Goal: Information Seeking & Learning: Learn about a topic

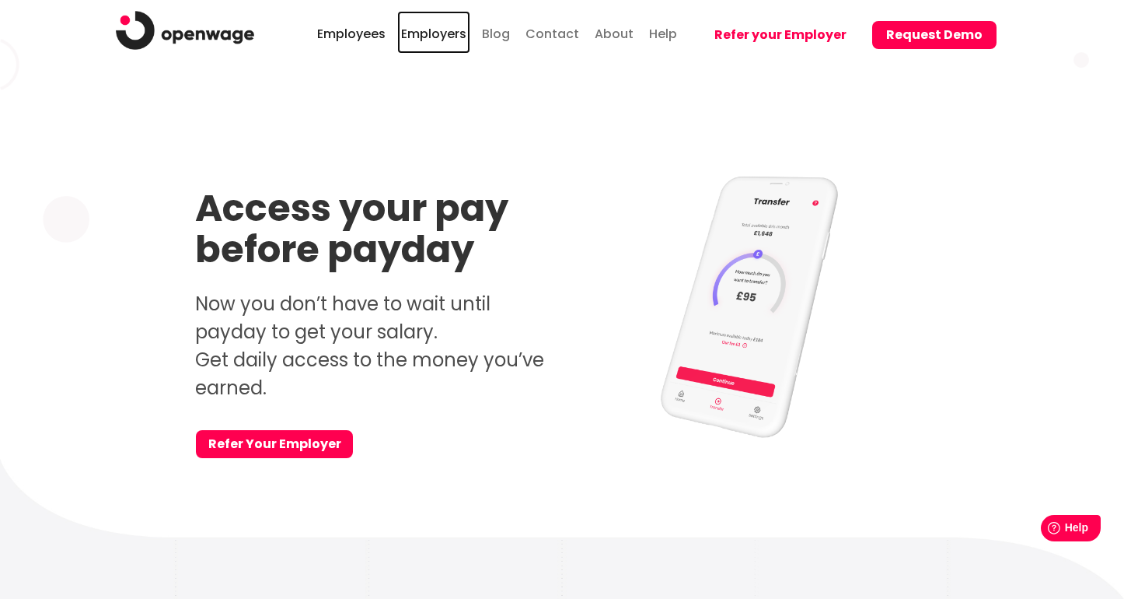
click at [417, 37] on link "Employers" at bounding box center [433, 32] width 73 height 43
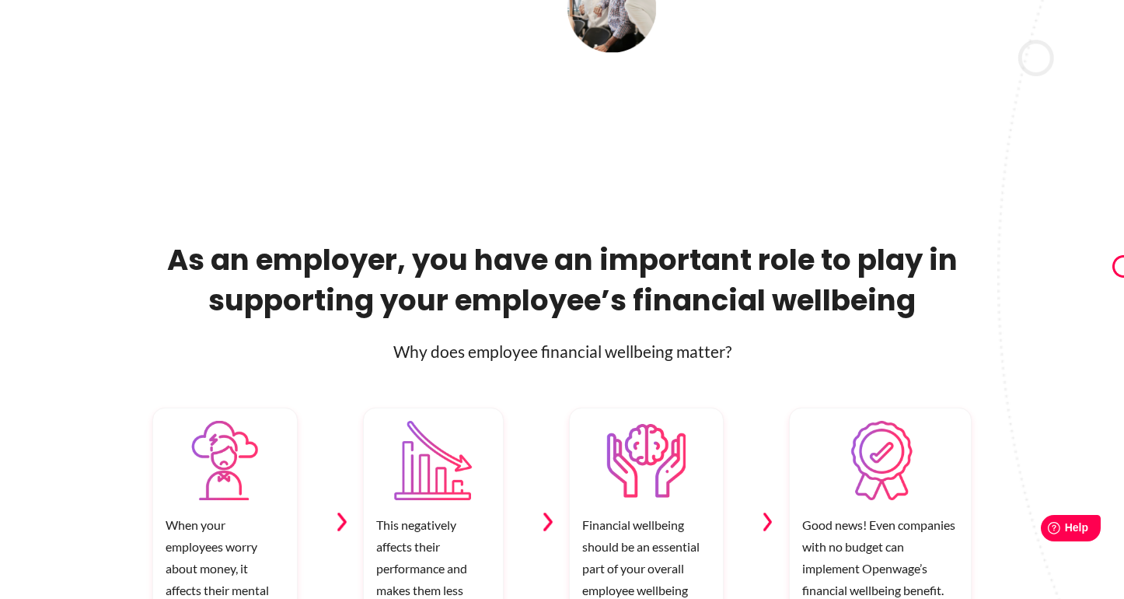
scroll to position [757, 0]
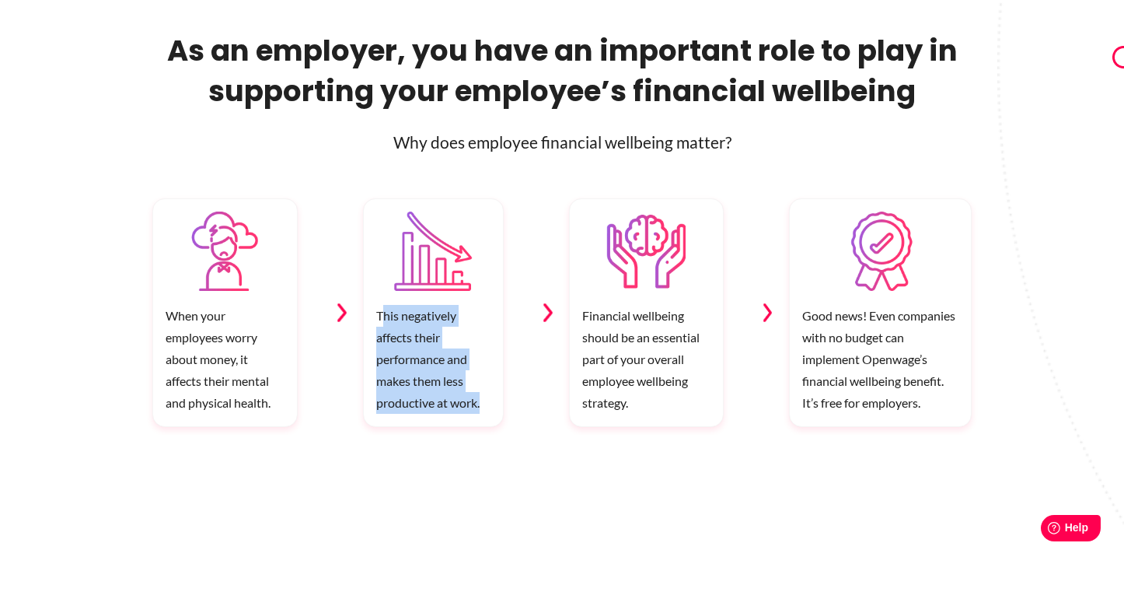
drag, startPoint x: 380, startPoint y: 313, endPoint x: 484, endPoint y: 400, distance: 135.2
click at [484, 400] on p "This negatively affects their performance and makes them less productive at wor…" at bounding box center [433, 365] width 138 height 121
copy p "his negatively affects their performance and makes them less productive at work."
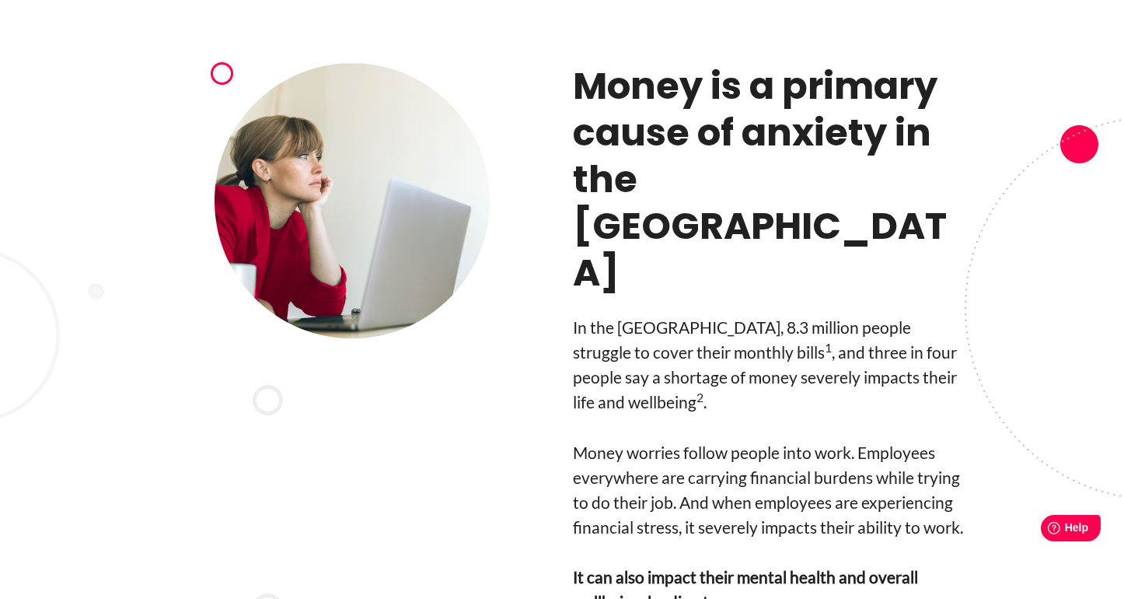
scroll to position [1314, 0]
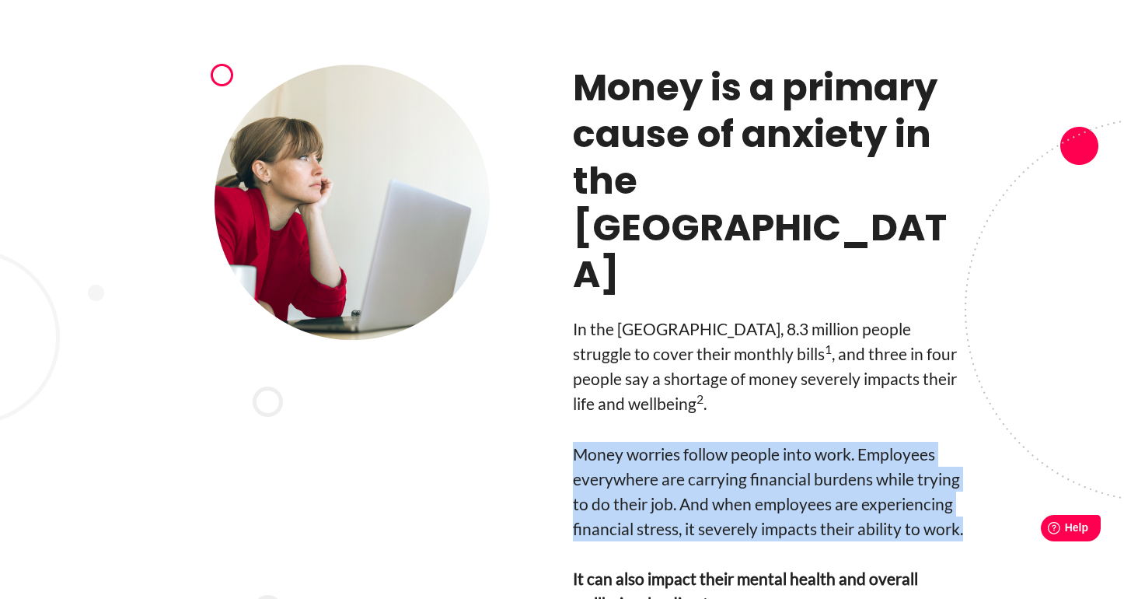
drag, startPoint x: 968, startPoint y: 415, endPoint x: 565, endPoint y: 338, distance: 410.0
click at [565, 338] on div "8.3 million struggle with monthly bills Money is a primary cause of anxiety in …" at bounding box center [562, 437] width 886 height 744
copy p "Money worries follow people into work. Employees everywhere are carrying financ…"
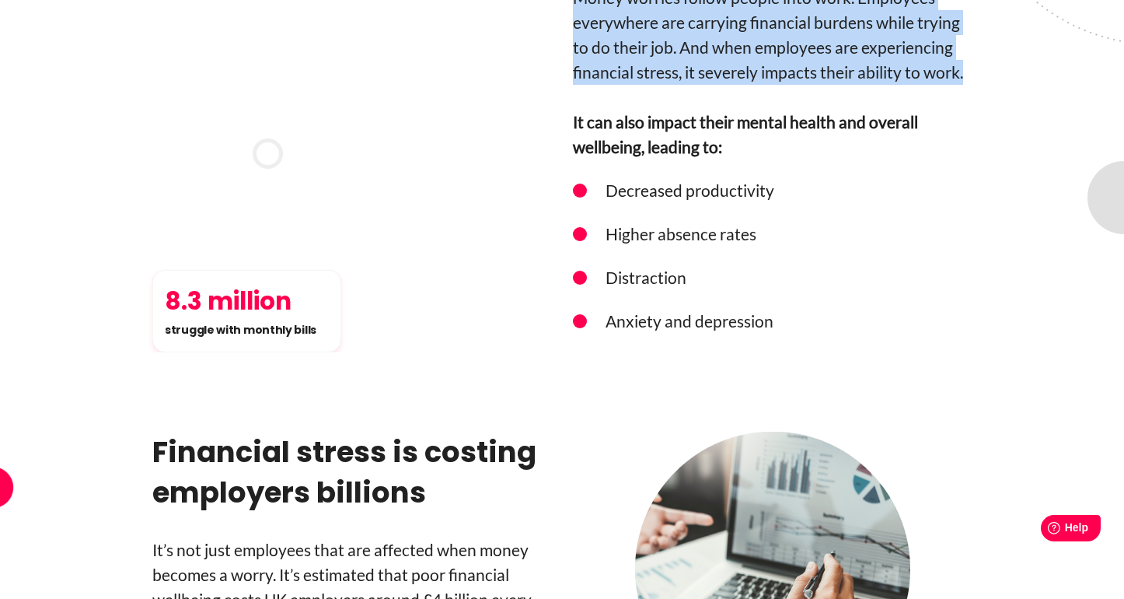
scroll to position [1911, 0]
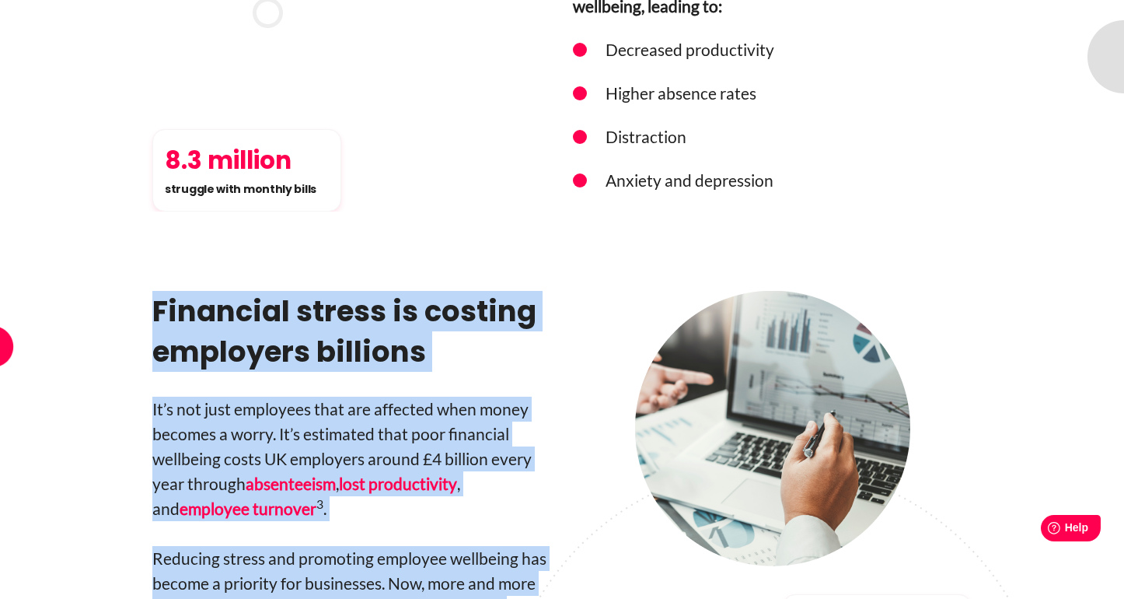
drag, startPoint x: 157, startPoint y: 190, endPoint x: 387, endPoint y: 540, distance: 418.1
click at [387, 540] on div "Financial stress is costing employers billions It’s not just employees that are…" at bounding box center [351, 485] width 399 height 388
copy div "Financial stress is costing employers billions It’s not just employees that are…"
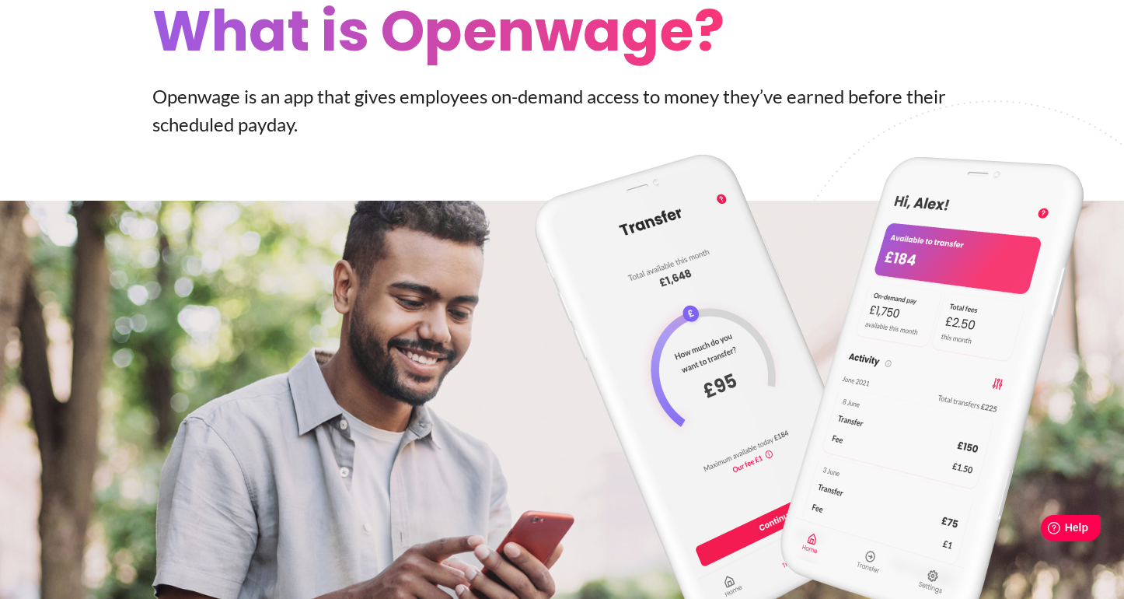
scroll to position [2978, 0]
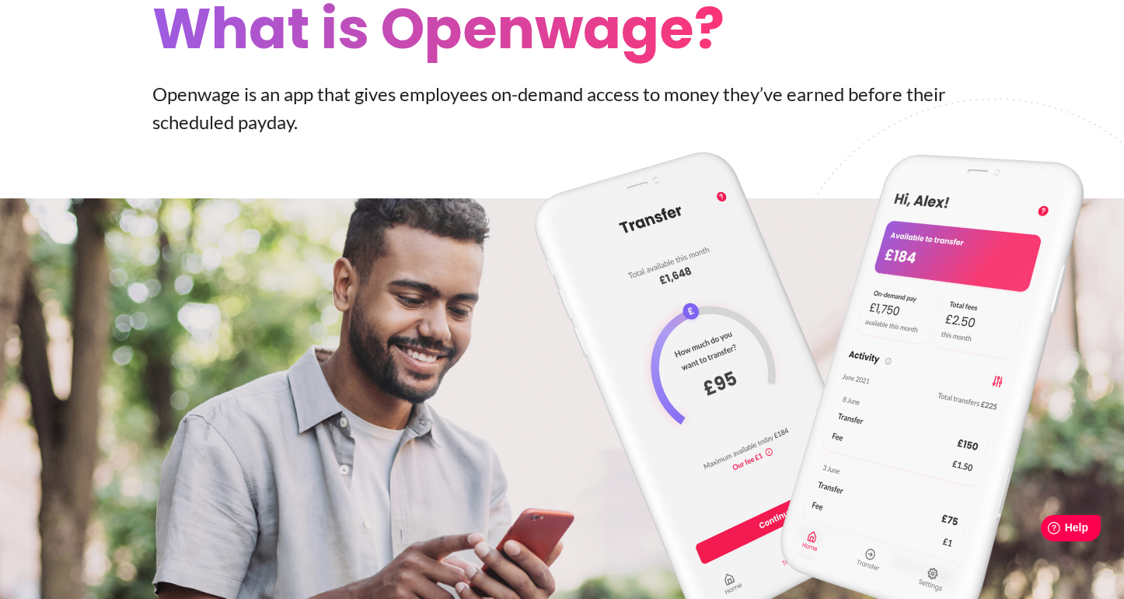
drag, startPoint x: 362, startPoint y: 473, endPoint x: 510, endPoint y: 0, distance: 495.4
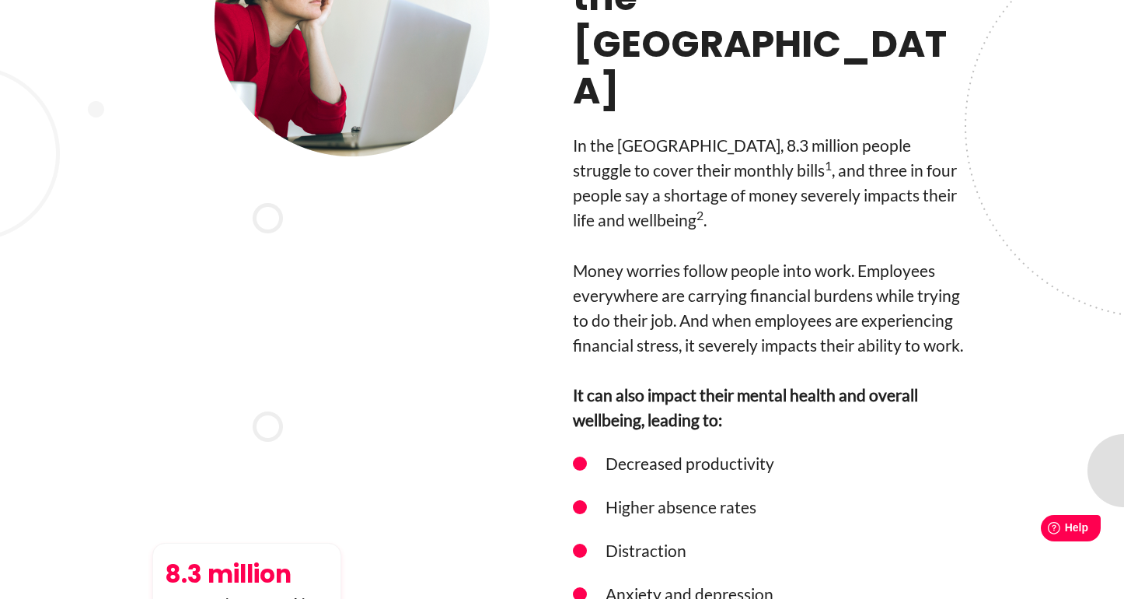
scroll to position [1486, 0]
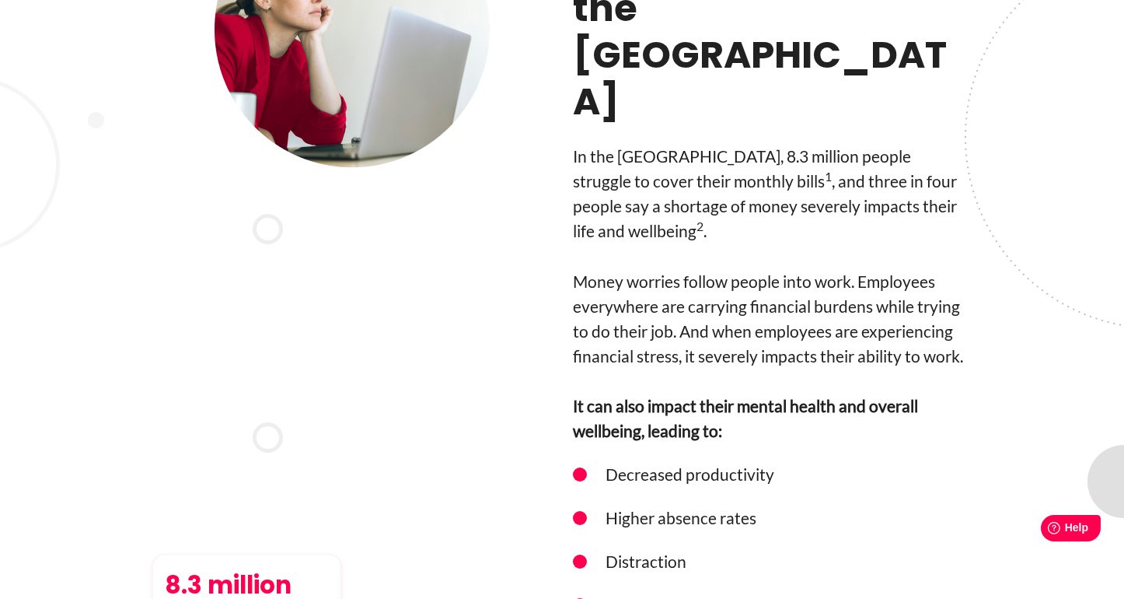
click at [698, 269] on p "Money worries follow people into work. Employees everywhere are carrying financ…" at bounding box center [772, 319] width 399 height 100
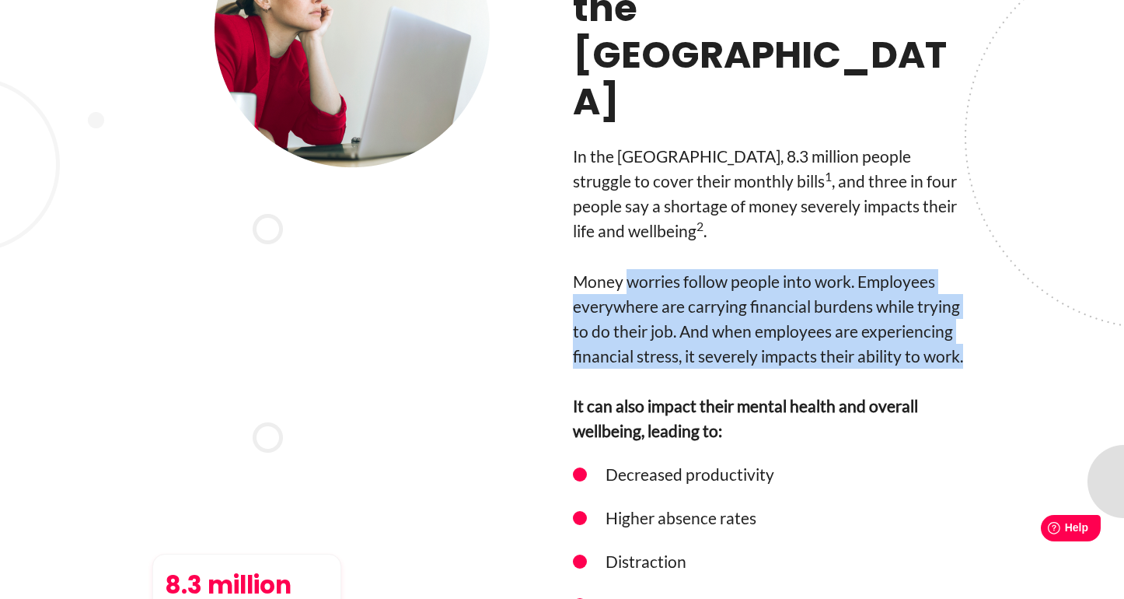
drag, startPoint x: 626, startPoint y: 167, endPoint x: 942, endPoint y: 267, distance: 331.9
click at [942, 267] on div "Money is a primary cause of anxiety in the UK In the UK, 8.3 million people str…" at bounding box center [772, 264] width 399 height 744
copy div "worries follow people into work. Employees everywhere are carrying financial bu…"
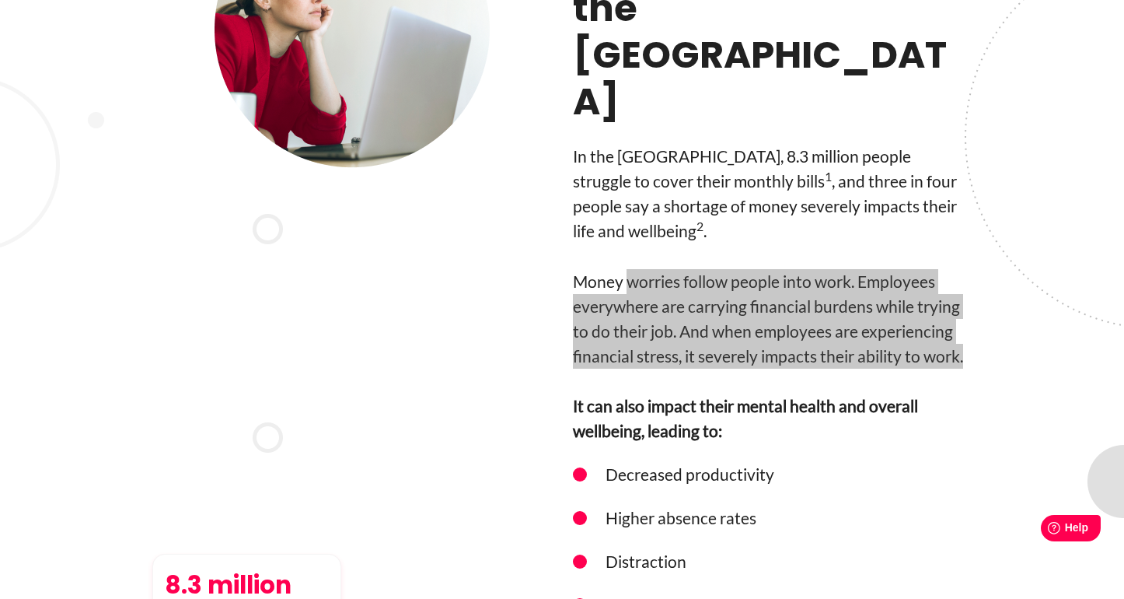
drag, startPoint x: 830, startPoint y: 225, endPoint x: 648, endPoint y: 5, distance: 285.6
click at [0, 0] on div "8.3 million struggle with monthly bills Money is a primary cause of anxiety in …" at bounding box center [562, 264] width 1124 height 744
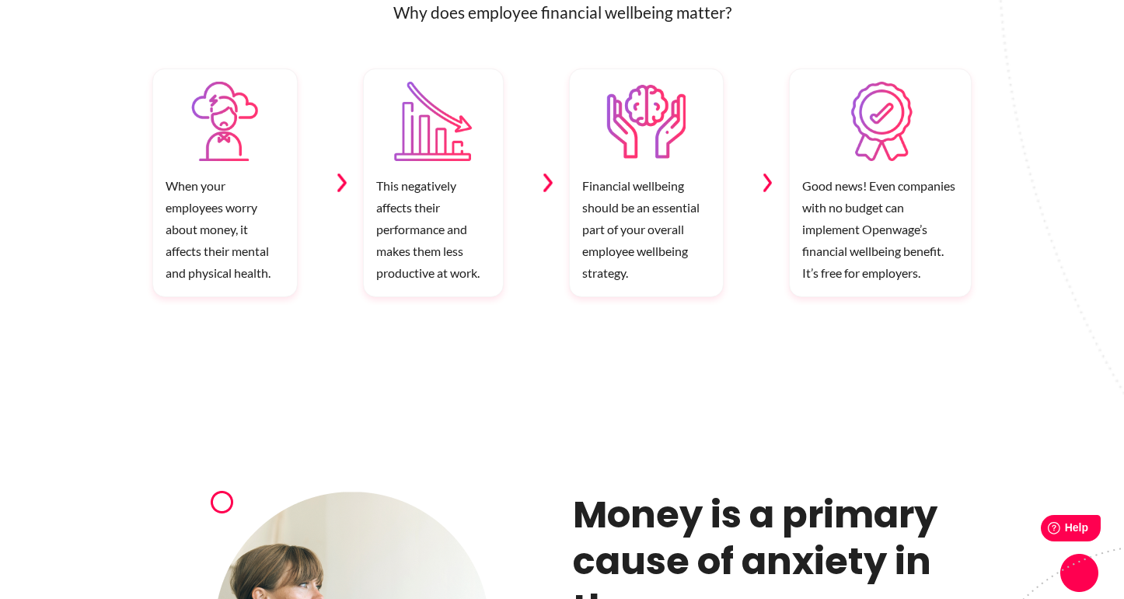
scroll to position [709, 0]
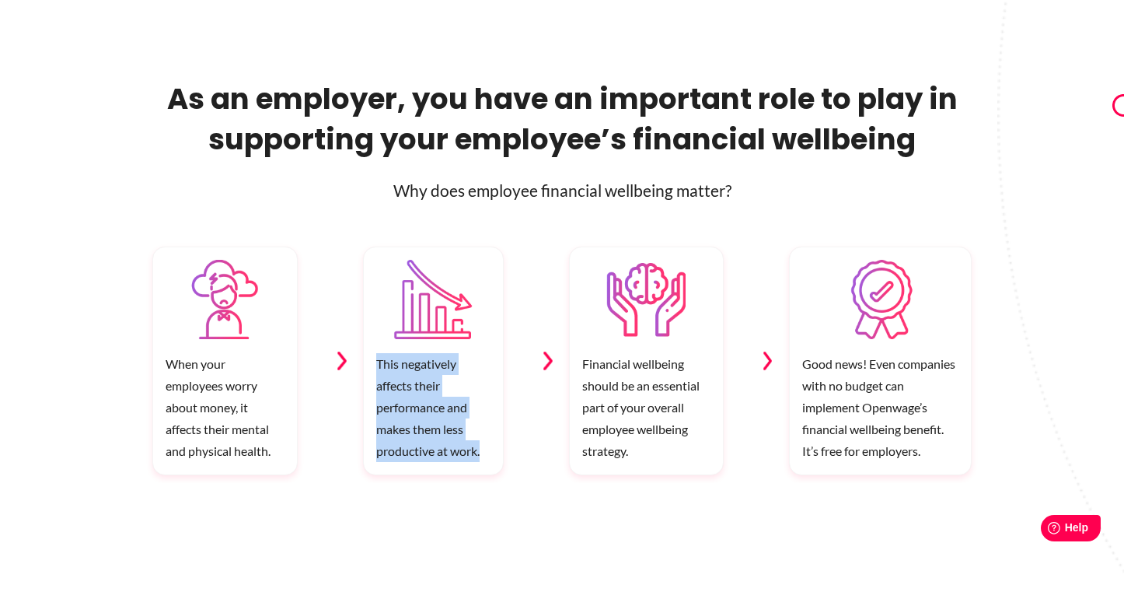
drag, startPoint x: 377, startPoint y: 368, endPoint x: 484, endPoint y: 448, distance: 133.9
click at [484, 448] on p "This negatively affects their performance and makes them less productive at wor…" at bounding box center [433, 413] width 138 height 121
copy p "This negatively affects their performance and makes them less productive at wor…"
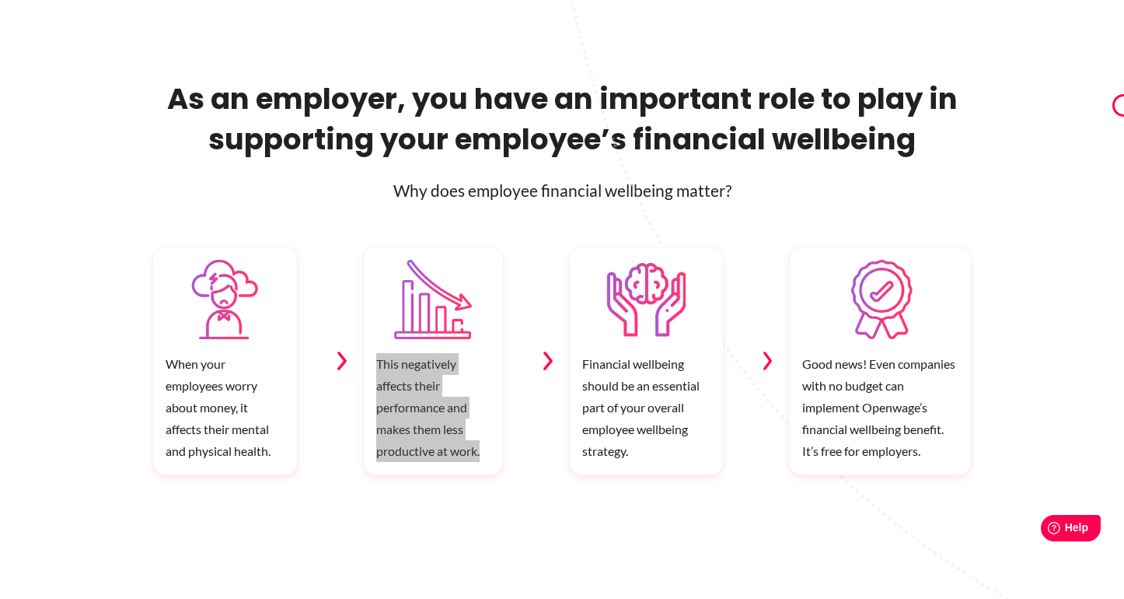
drag, startPoint x: 452, startPoint y: 437, endPoint x: 578, endPoint y: 4, distance: 450.8
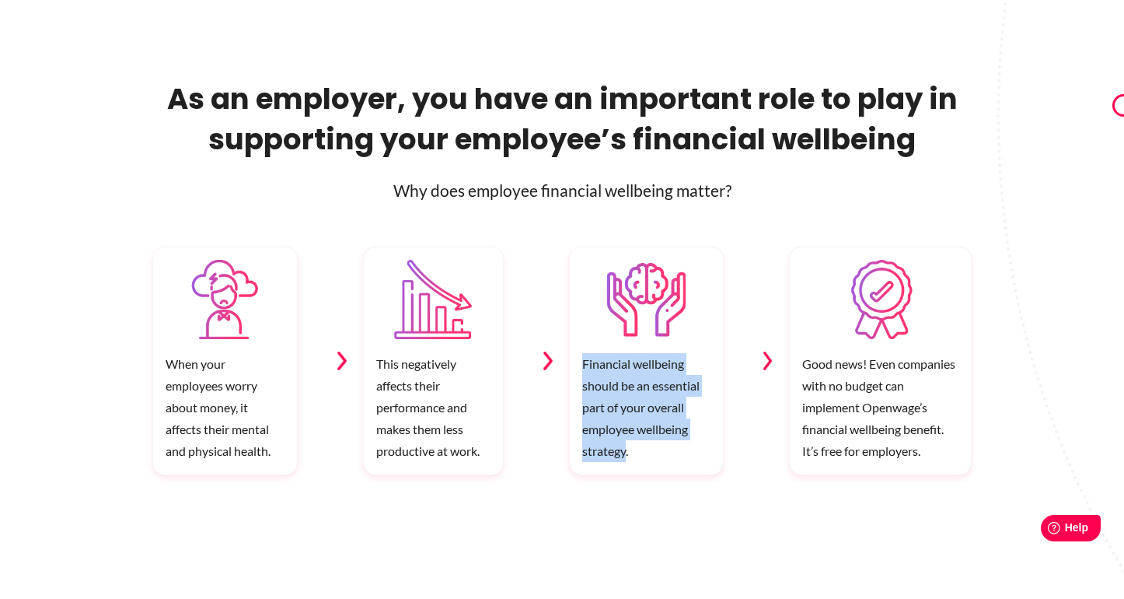
drag, startPoint x: 583, startPoint y: 360, endPoint x: 626, endPoint y: 455, distance: 104.0
click at [626, 455] on p "Financial wellbeing should be an essential part of your overall employee wellbe…" at bounding box center [646, 413] width 153 height 121
copy p "Financial wellbeing should be an essential part of your overall employee wellbe…"
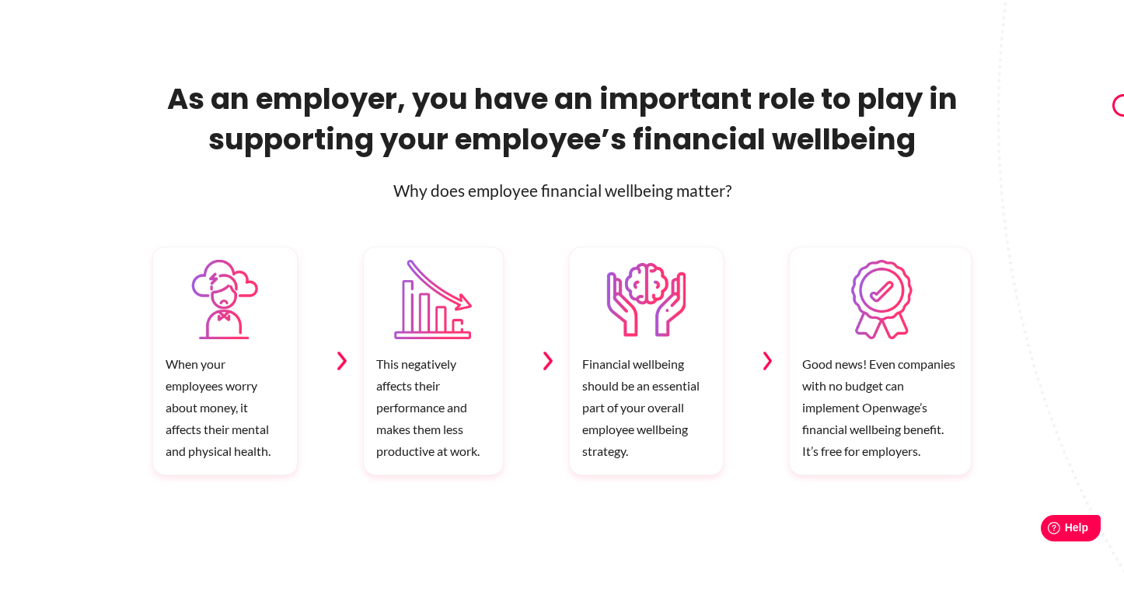
click at [391, 91] on h2 "As an employer, you have an important role to play in supporting your employee’…" at bounding box center [561, 119] width 819 height 81
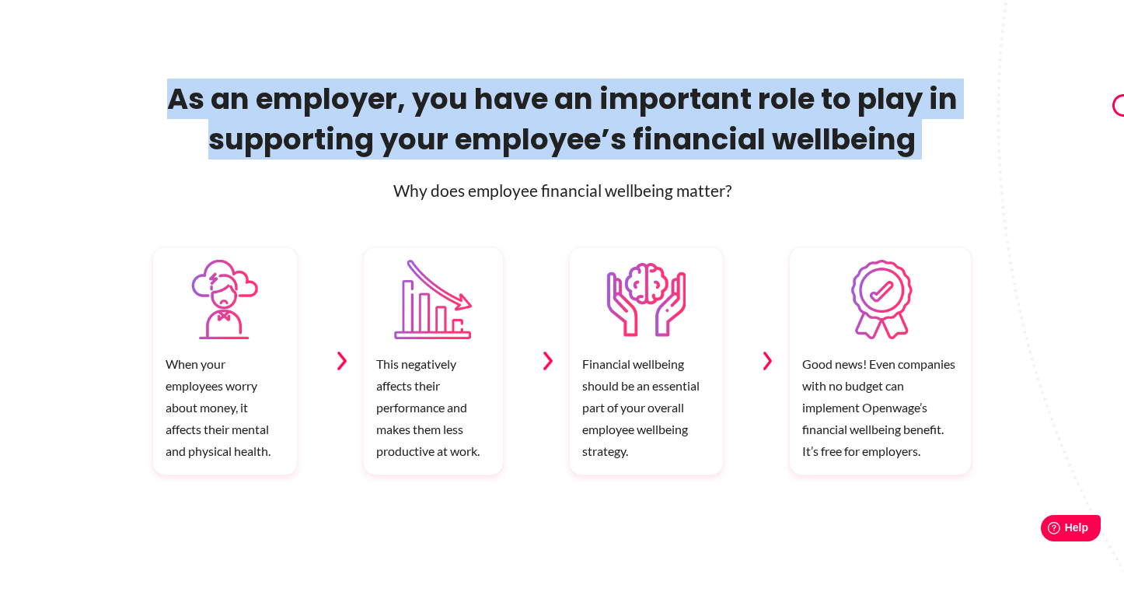
click at [391, 91] on h2 "As an employer, you have an important role to play in supporting your employee’…" at bounding box center [561, 119] width 819 height 81
copy div "As an employer, you have an important role to play in supporting your employee’…"
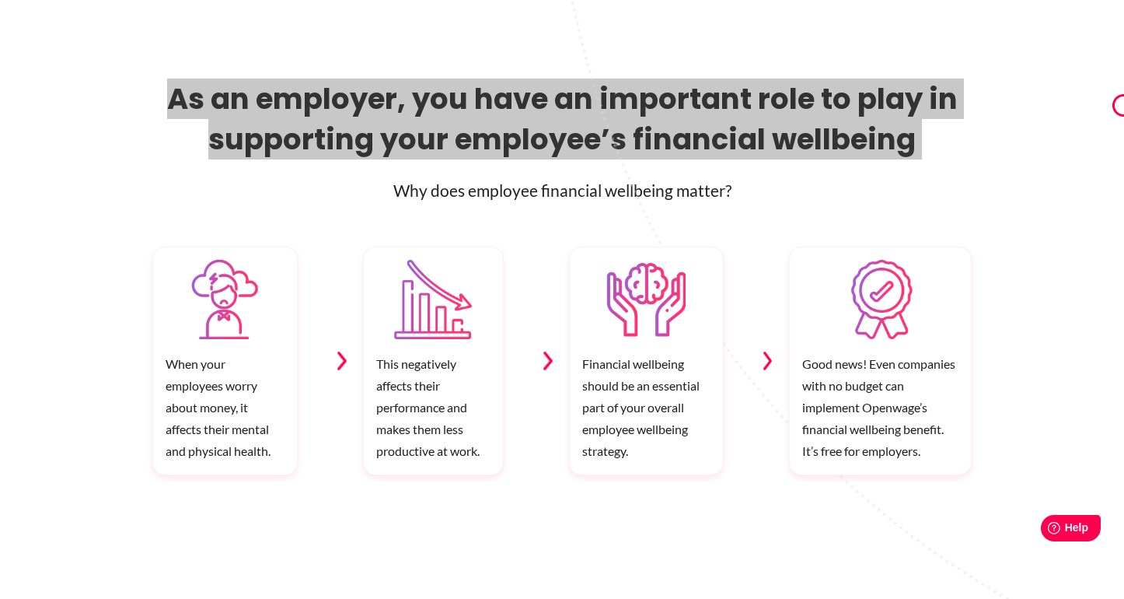
drag, startPoint x: 389, startPoint y: 107, endPoint x: 668, endPoint y: 26, distance: 290.4
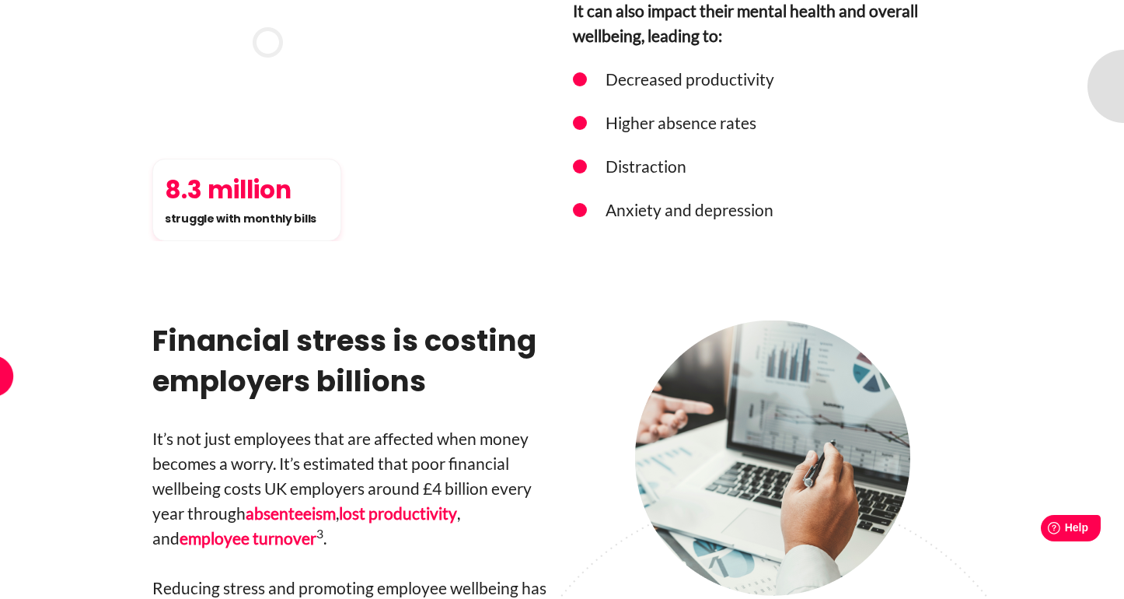
scroll to position [1927, 0]
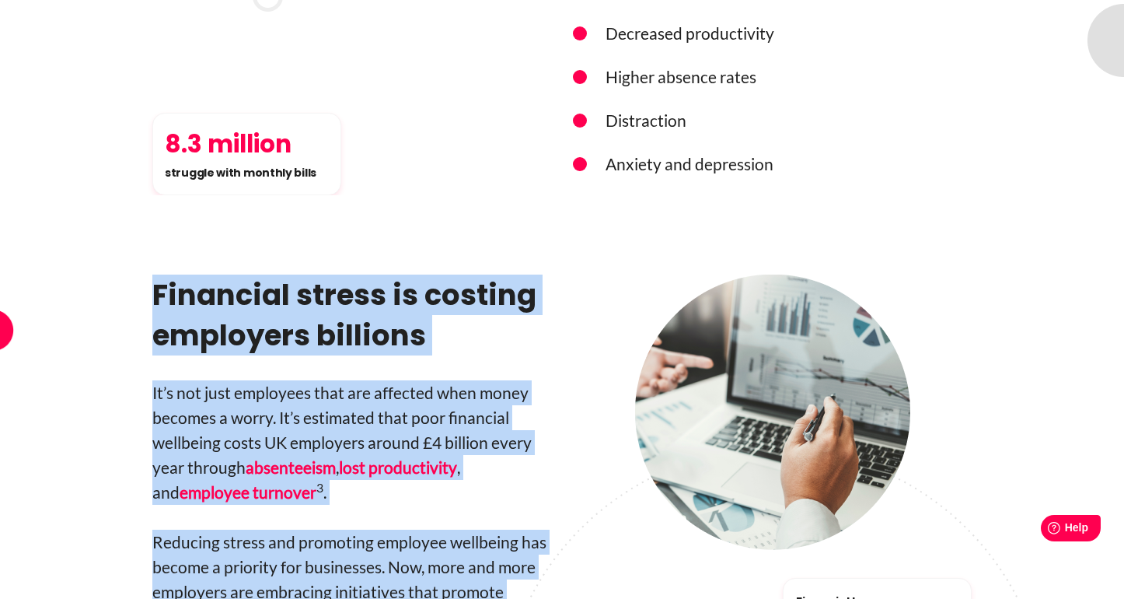
drag, startPoint x: 224, startPoint y: 533, endPoint x: 152, endPoint y: 186, distance: 354.2
click at [152, 274] on div "Financial stress is costing employers billions It’s not just employees that are…" at bounding box center [351, 468] width 399 height 388
copy div "Financial stress is costing employers billions It’s not just employees that are…"
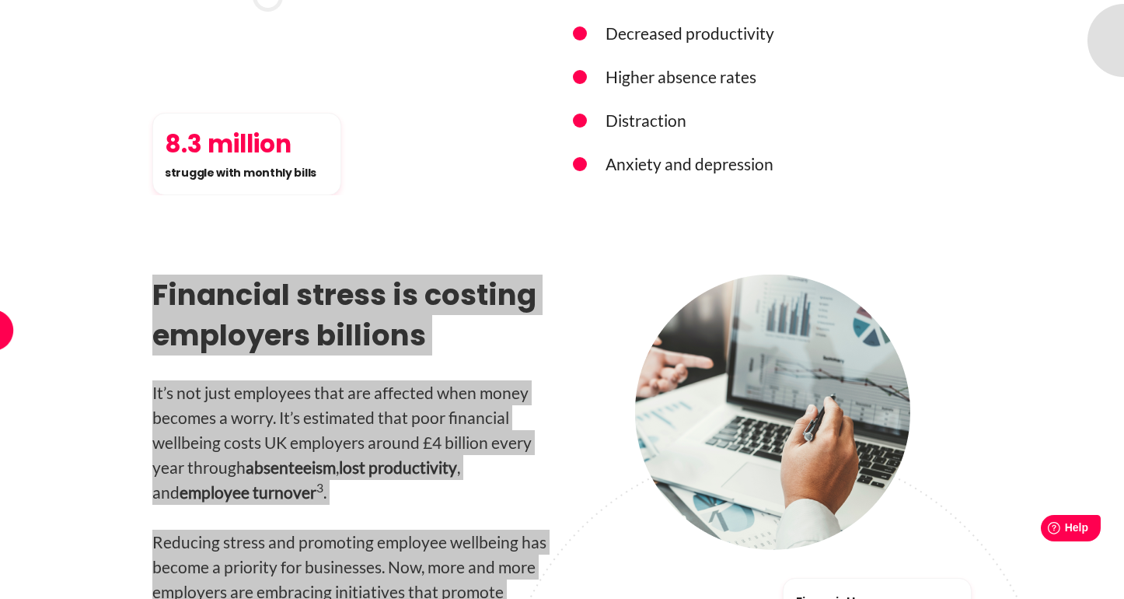
drag, startPoint x: 168, startPoint y: 197, endPoint x: 745, endPoint y: 12, distance: 605.8
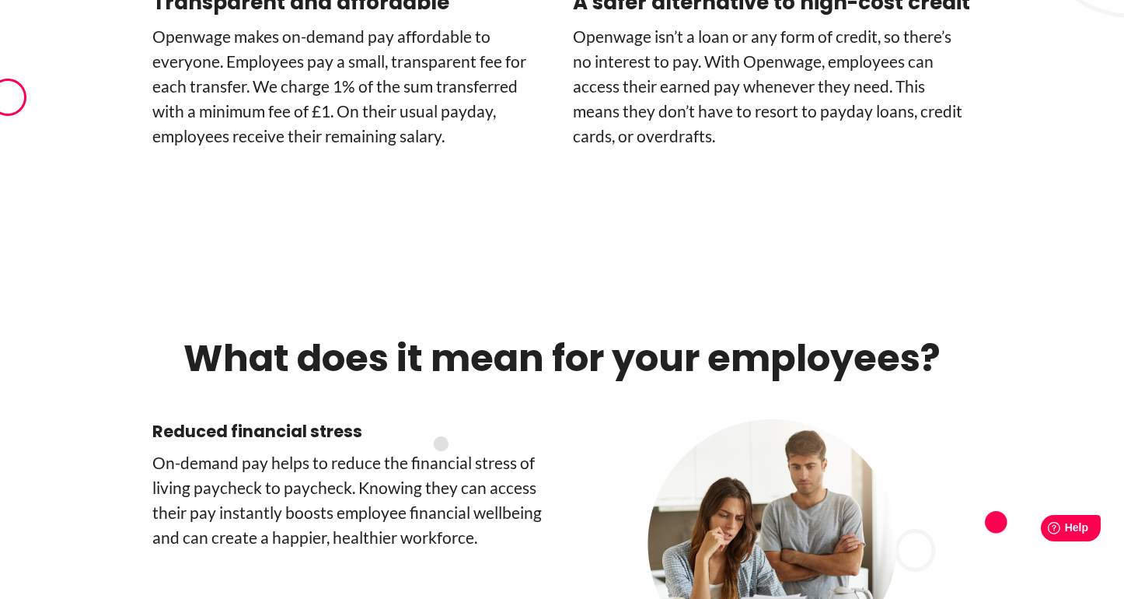
scroll to position [3977, 0]
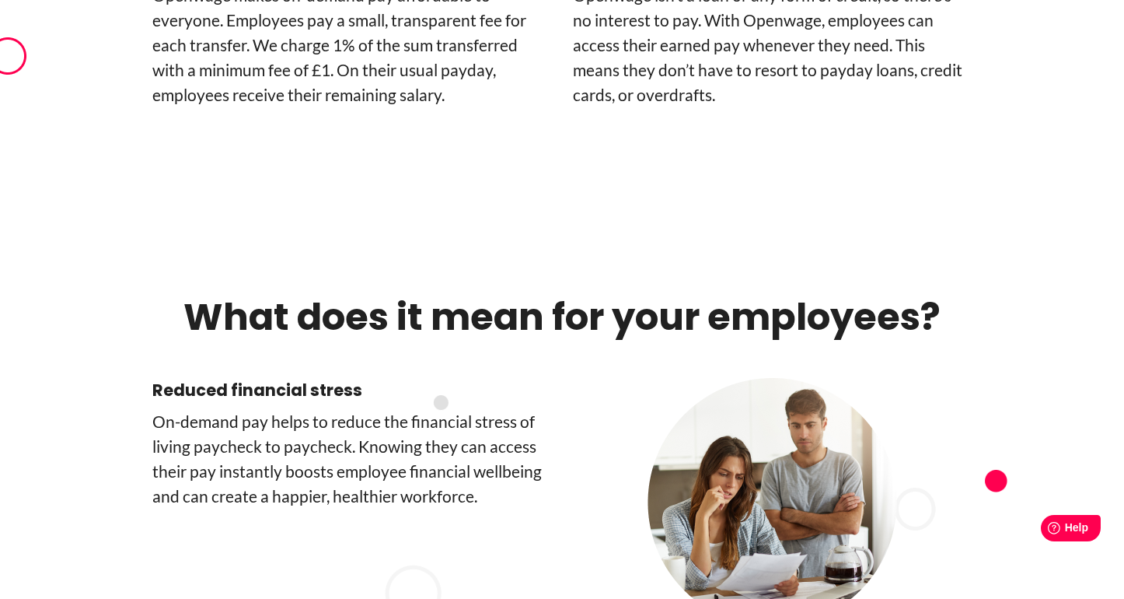
click at [334, 409] on p "On-­demand pay helps to reduce the financial stress of living paycheck to paych…" at bounding box center [351, 459] width 399 height 100
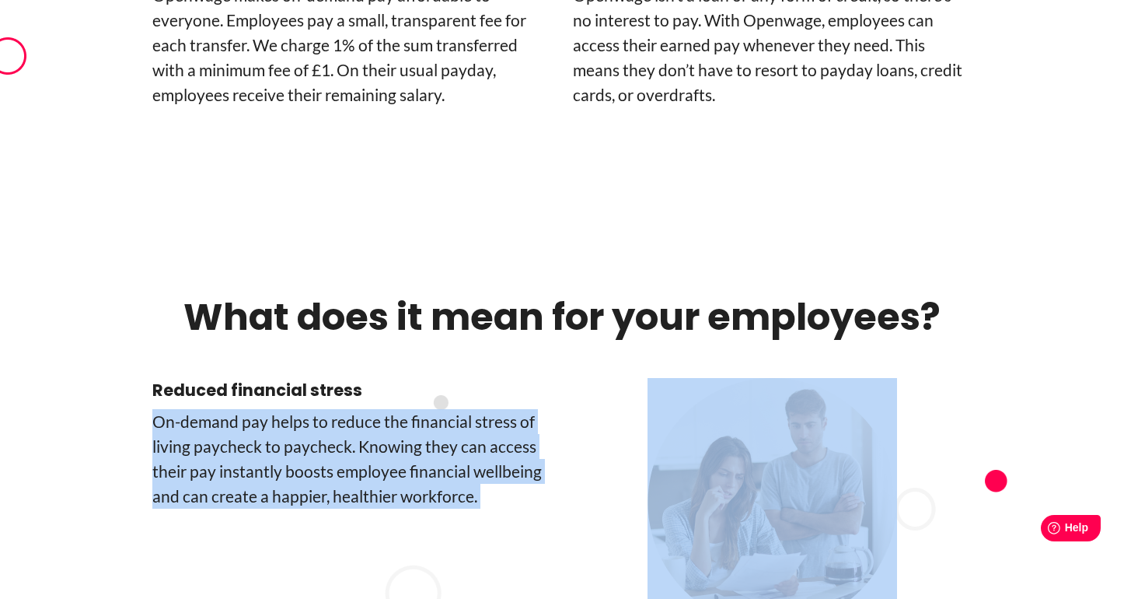
click at [334, 409] on p "On-­demand pay helps to reduce the financial stress of living paycheck to paych…" at bounding box center [351, 459] width 399 height 100
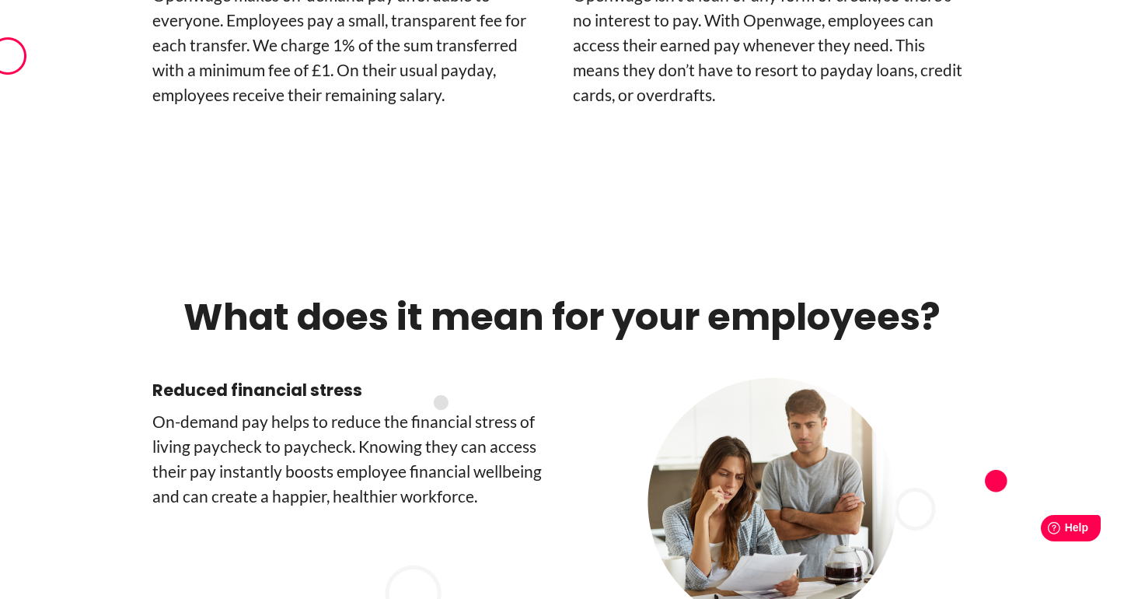
click at [329, 294] on div "What does it mean for your employees?" at bounding box center [561, 336] width 819 height 84
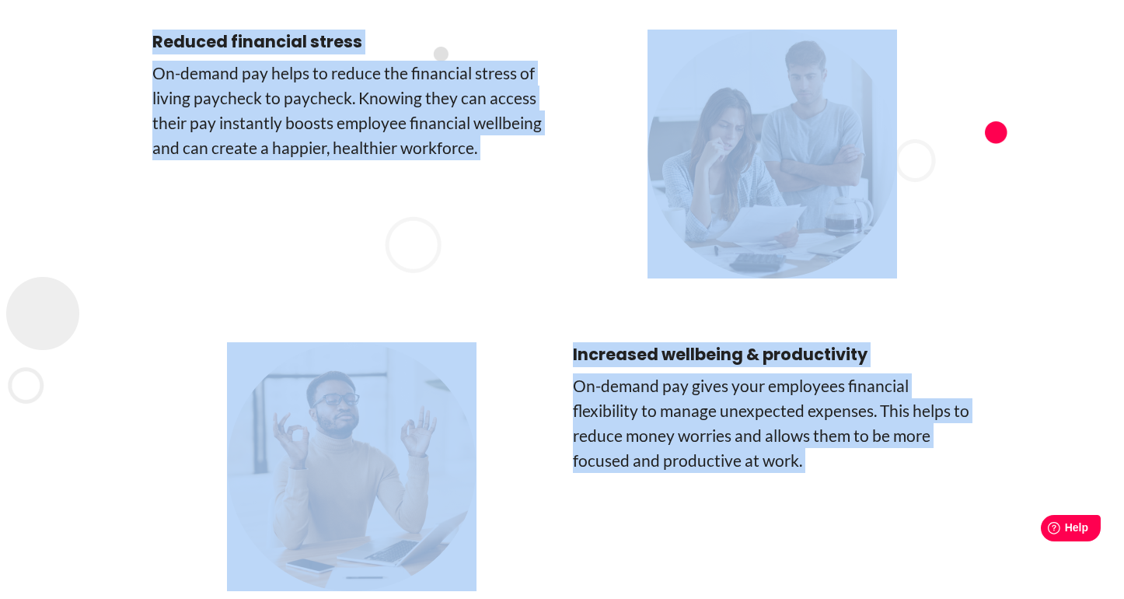
scroll to position [4324, 0]
drag, startPoint x: 188, startPoint y: 195, endPoint x: 474, endPoint y: 424, distance: 366.7
copy div "What does it mean for your employees? Reduced financial stress On-­demand pay h…"
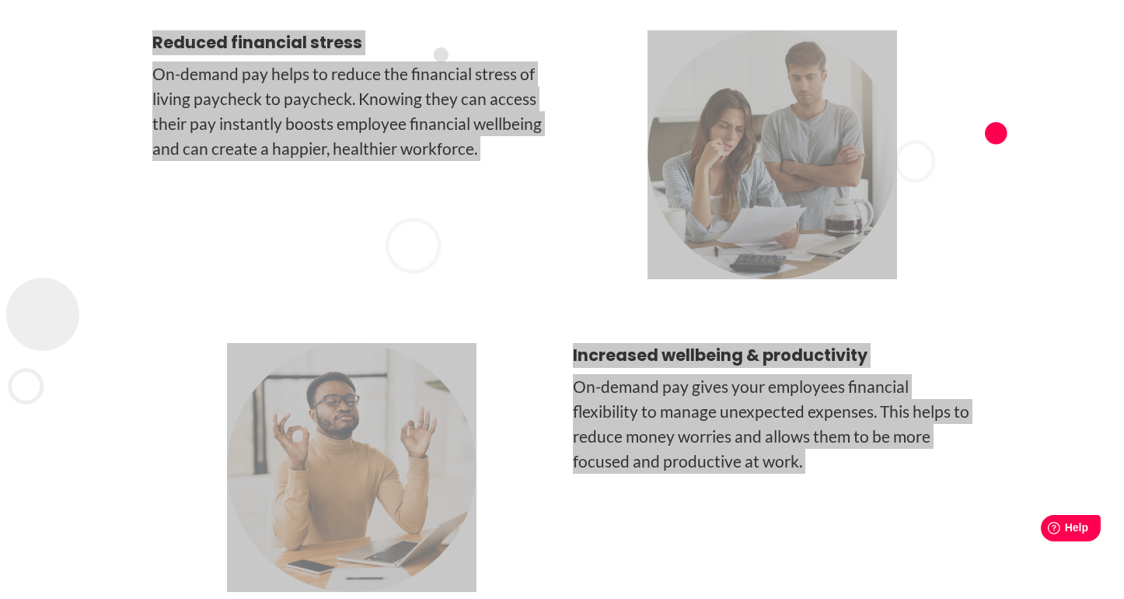
drag, startPoint x: 426, startPoint y: 384, endPoint x: 650, endPoint y: 3, distance: 441.9
click at [0, 0] on div "What does it mean for your employees? Reduced financial stress On-­demand pay h…" at bounding box center [562, 503] width 1124 height 1115
